Goal: Transaction & Acquisition: Purchase product/service

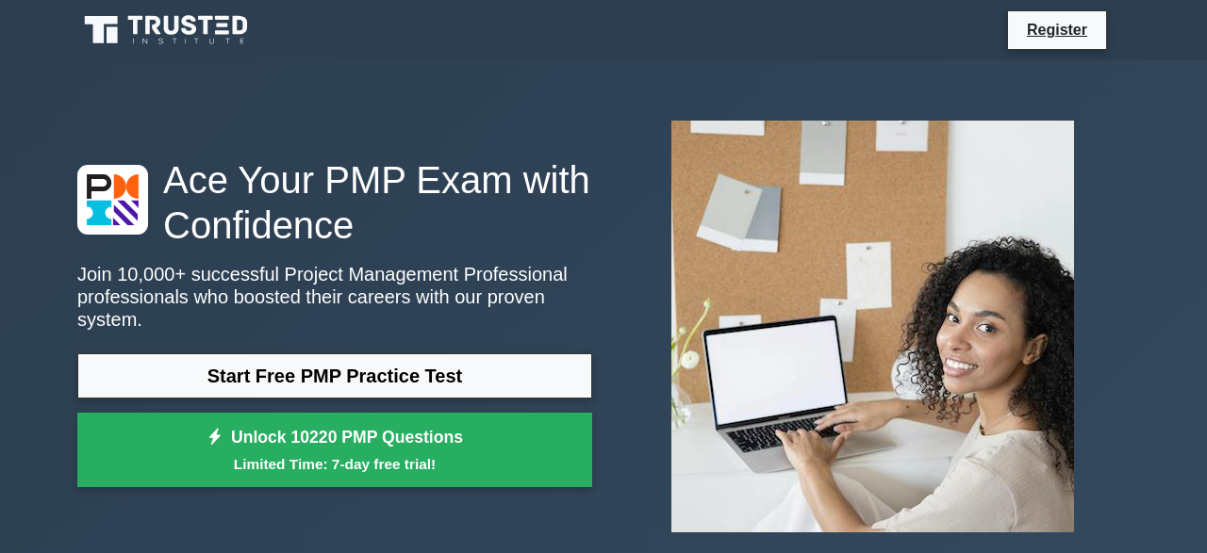
scroll to position [392, 0]
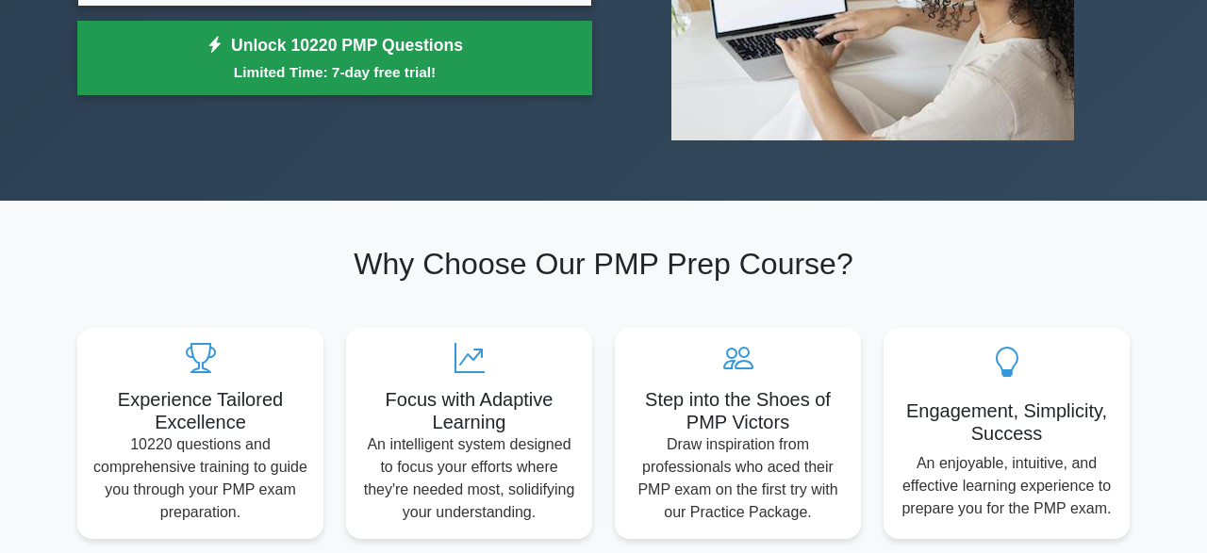
click at [384, 45] on link "Unlock 10220 PMP Questions Limited Time: 7-day free trial!" at bounding box center [334, 58] width 515 height 75
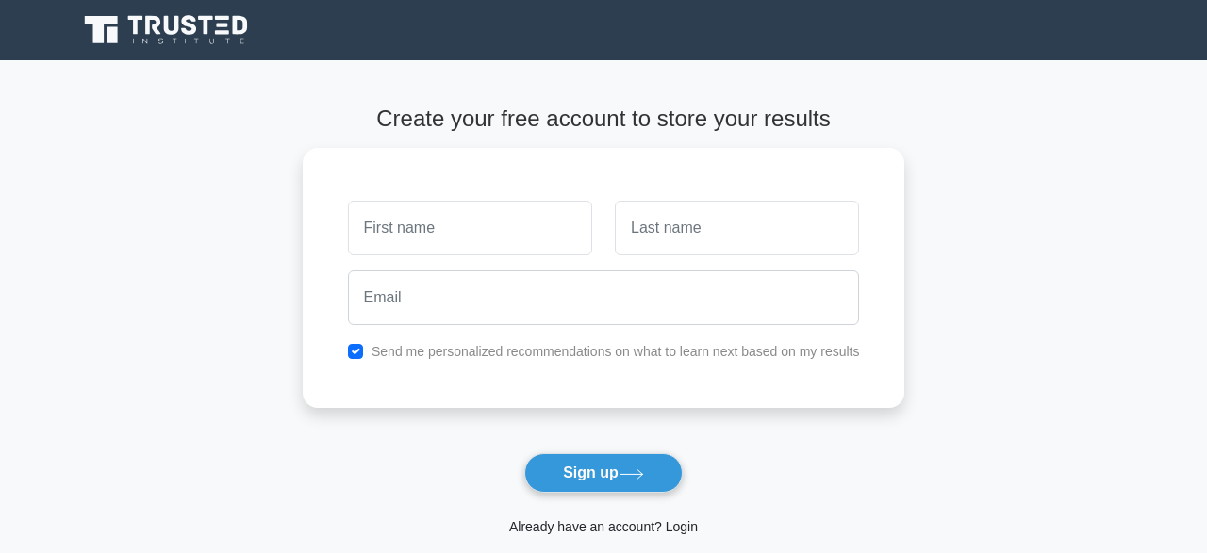
click at [670, 529] on link "Already have an account? Login" at bounding box center [603, 526] width 189 height 15
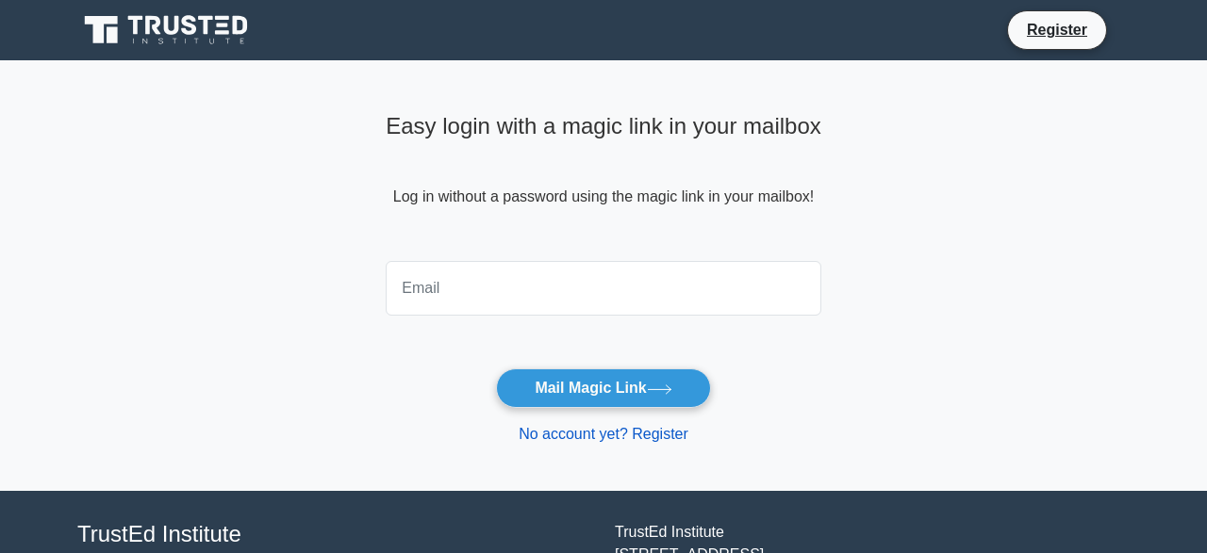
click at [659, 439] on link "No account yet? Register" at bounding box center [604, 434] width 170 height 16
